Goal: Task Accomplishment & Management: Manage account settings

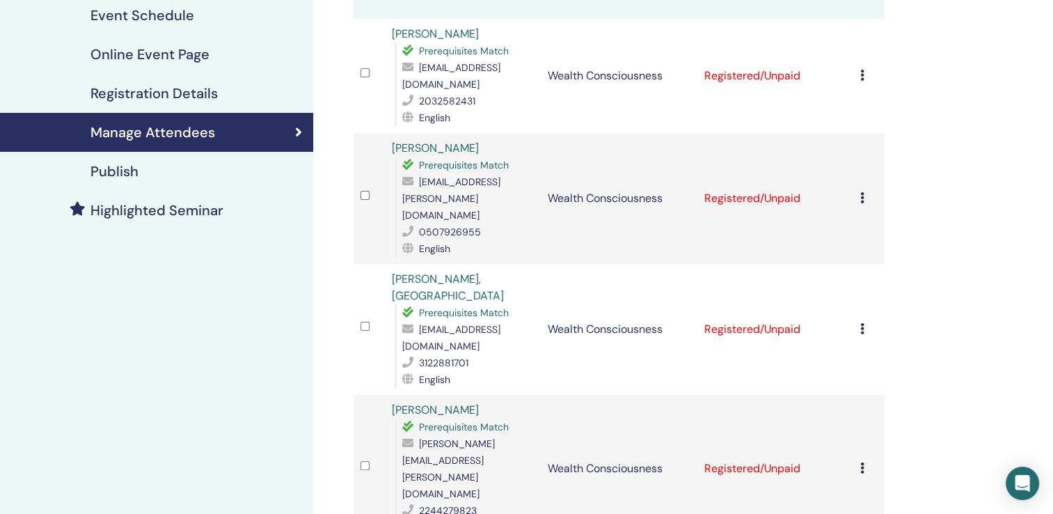
scroll to position [139, 0]
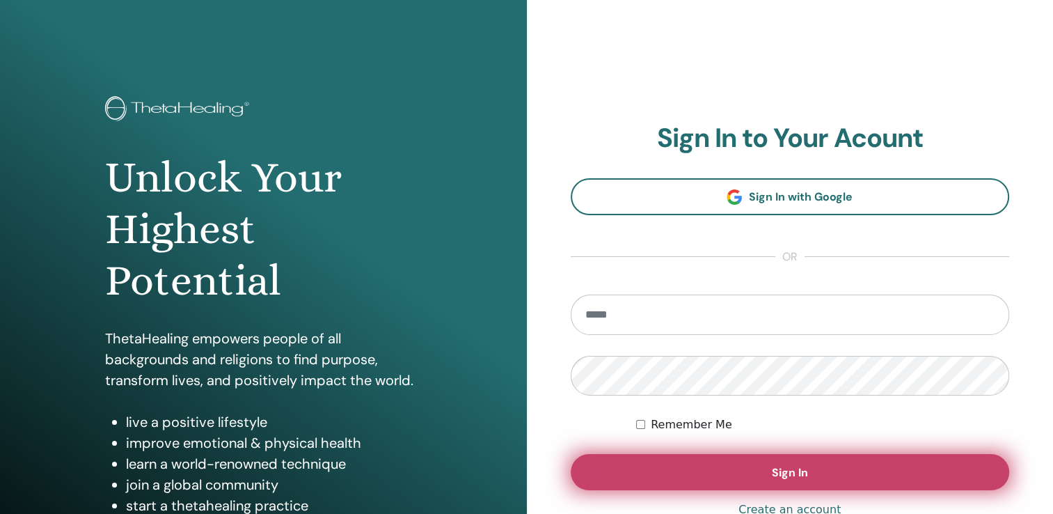
type input "**********"
click at [816, 470] on button "Sign In" at bounding box center [790, 472] width 439 height 36
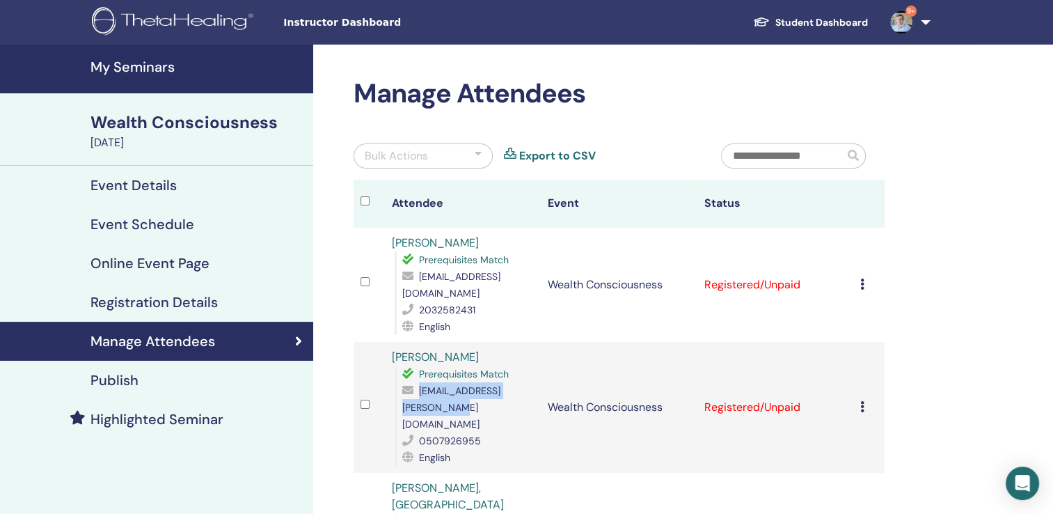
drag, startPoint x: 402, startPoint y: 391, endPoint x: 540, endPoint y: 396, distance: 137.2
click at [501, 396] on span "[EMAIL_ADDRESS][PERSON_NAME][DOMAIN_NAME]" at bounding box center [451, 407] width 98 height 46
drag, startPoint x: 540, startPoint y: 396, endPoint x: 527, endPoint y: 391, distance: 13.4
copy span "[EMAIL_ADDRESS][PERSON_NAME][DOMAIN_NAME]"
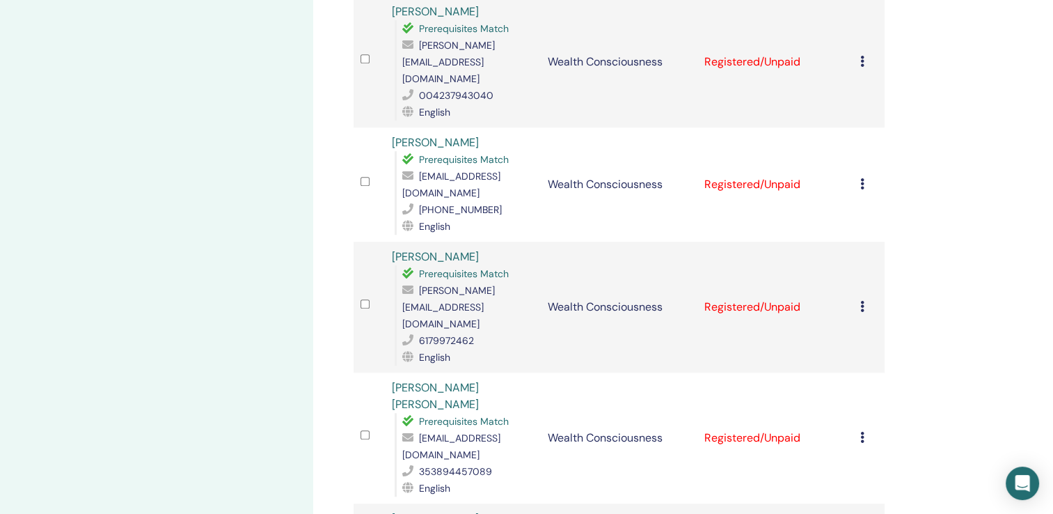
scroll to position [1253, 0]
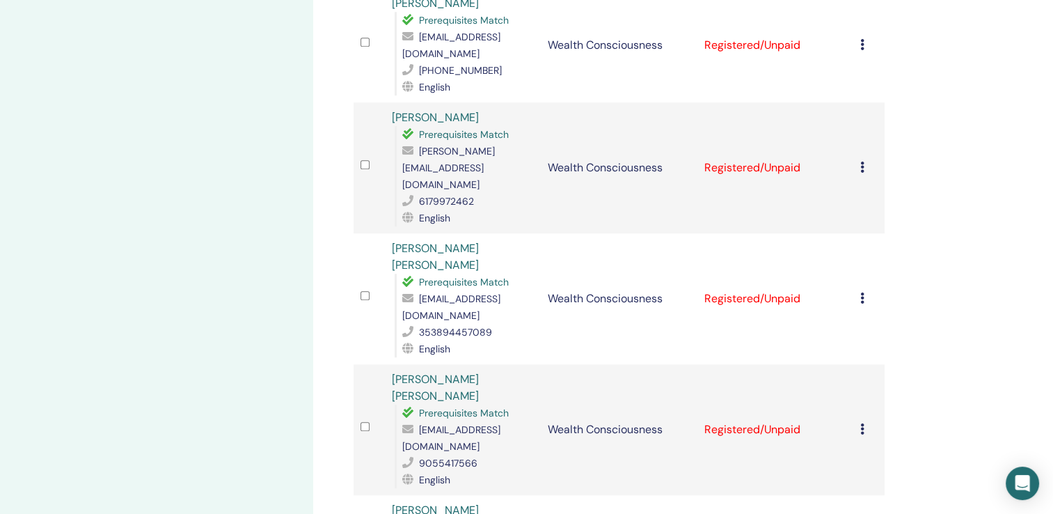
click at [863, 292] on icon at bounding box center [863, 297] width 4 height 11
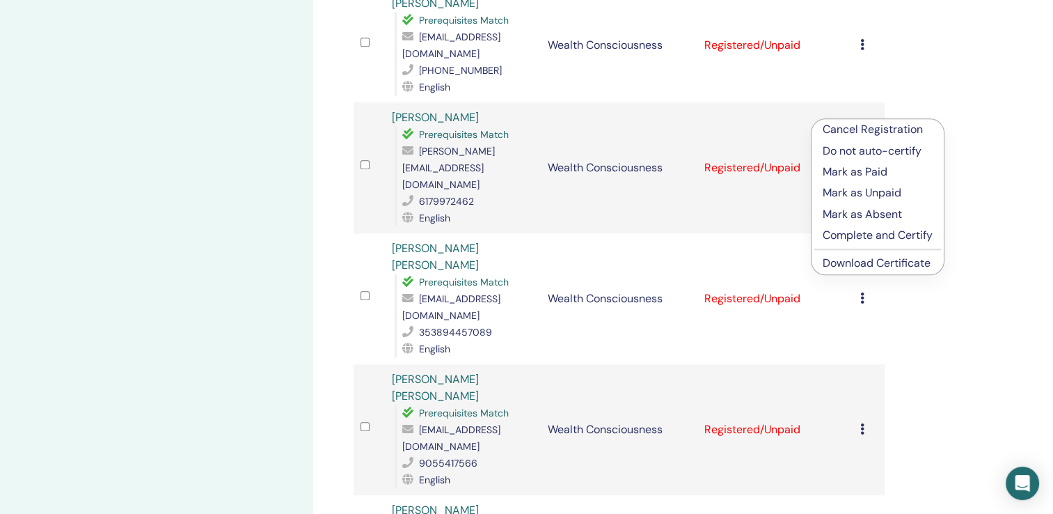
click at [866, 129] on p "Cancel Registration" at bounding box center [878, 129] width 110 height 17
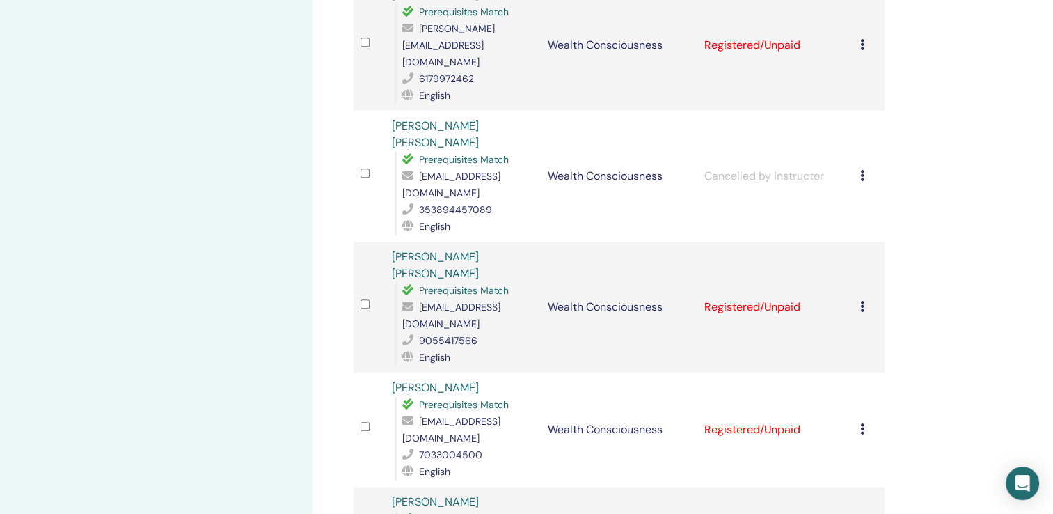
scroll to position [1445, 0]
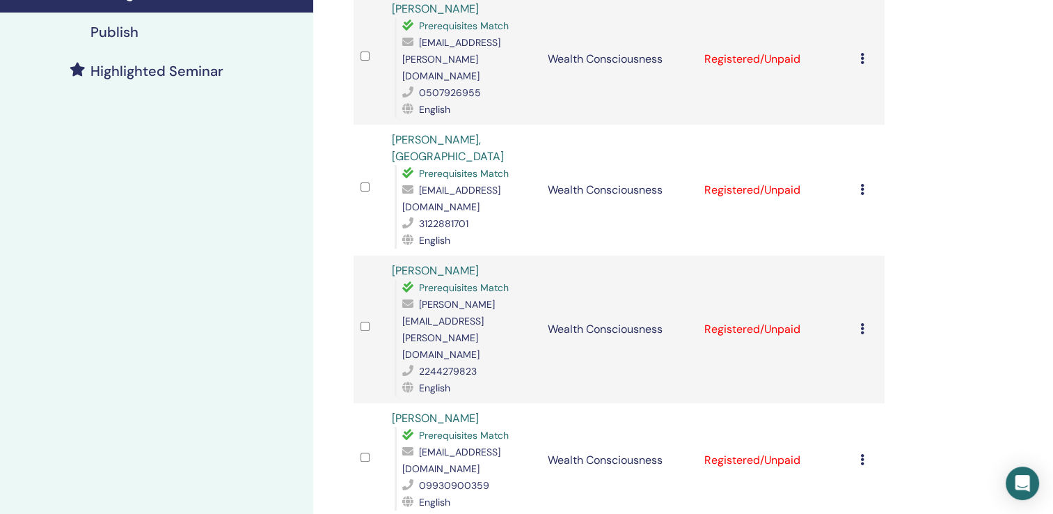
scroll to position [278, 0]
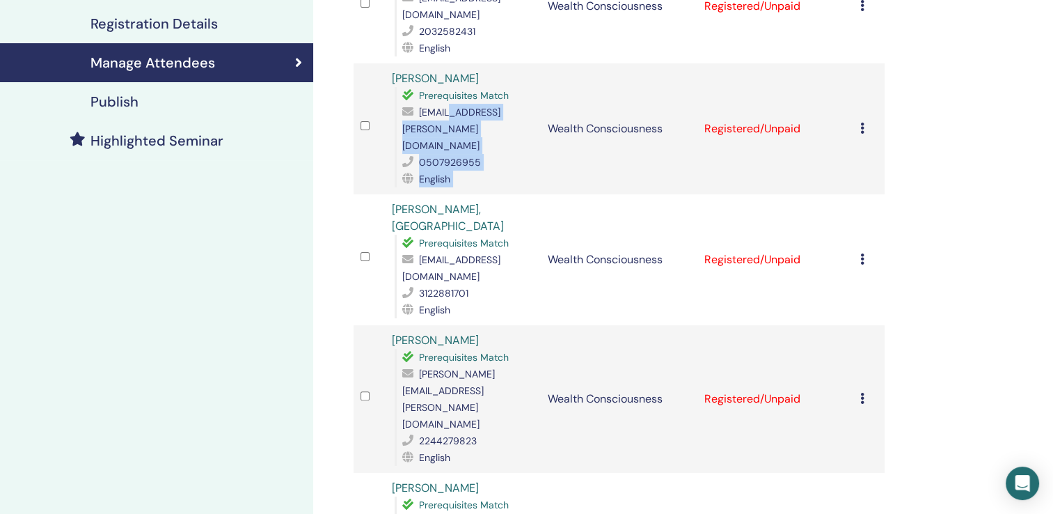
drag, startPoint x: 546, startPoint y: 115, endPoint x: 437, endPoint y: 121, distance: 108.8
click at [431, 120] on tr "[PERSON_NAME] Prerequisites Match [EMAIL_ADDRESS][PERSON_NAME][DOMAIN_NAME] 050…" at bounding box center [619, 128] width 531 height 131
drag, startPoint x: 437, startPoint y: 121, endPoint x: 519, endPoint y: 177, distance: 98.7
click at [522, 201] on div "[PERSON_NAME], MD Prerequisites Match [EMAIL_ADDRESS][DOMAIN_NAME] 3122881701 E…" at bounding box center [463, 259] width 142 height 117
drag, startPoint x: 398, startPoint y: 111, endPoint x: 536, endPoint y: 118, distance: 138.1
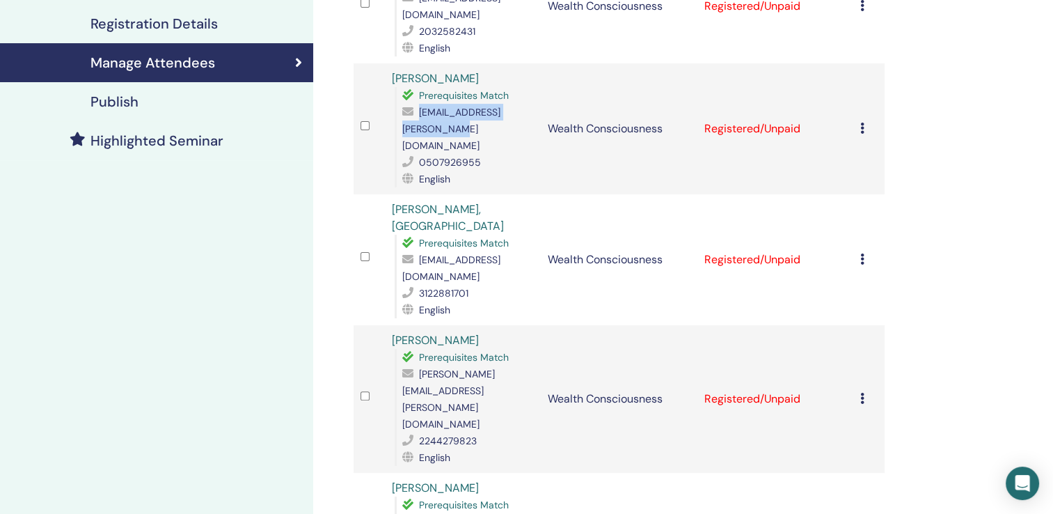
click at [536, 118] on td "[PERSON_NAME] Prerequisites Match [EMAIL_ADDRESS][PERSON_NAME][DOMAIN_NAME] 050…" at bounding box center [463, 128] width 156 height 131
copy span "[EMAIL_ADDRESS][PERSON_NAME][DOMAIN_NAME]"
